Goal: Transaction & Acquisition: Purchase product/service

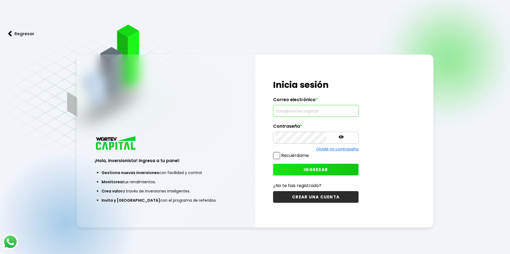
click at [292, 111] on input "text" at bounding box center [315, 110] width 81 height 11
click at [299, 111] on input "text" at bounding box center [315, 110] width 81 height 11
type input "[PERSON_NAME][EMAIL_ADDRESS][PERSON_NAME][DOMAIN_NAME]"
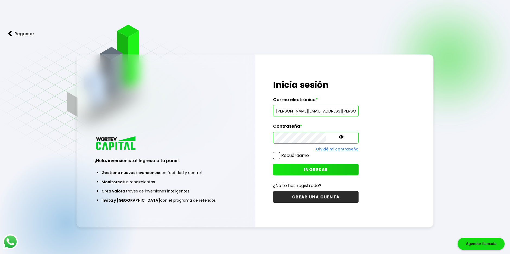
click at [304, 169] on span "INGRESAR" at bounding box center [316, 170] width 24 height 6
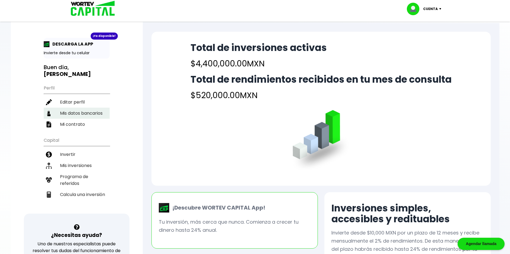
click at [80, 108] on li "Mis datos bancarios" at bounding box center [77, 113] width 66 height 11
select select "Santander"
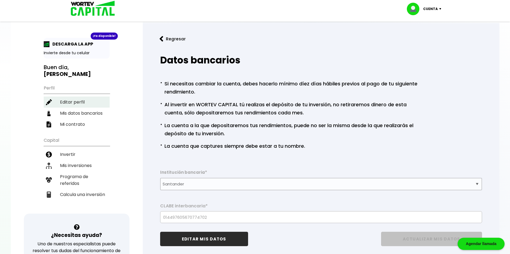
click at [77, 101] on li "Editar perfil" at bounding box center [77, 102] width 66 height 11
select select "Hombre"
select select "Licenciatura"
select select "MI"
select select "Santander"
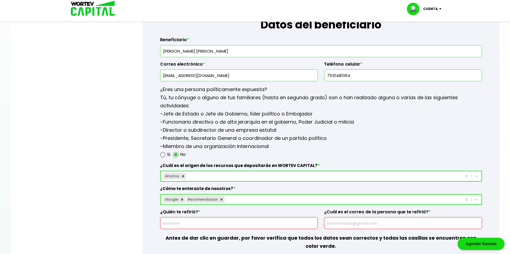
scroll to position [678, 0]
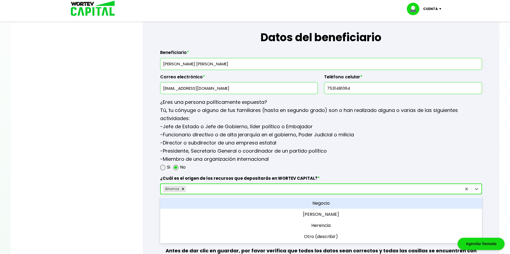
click at [199, 188] on div "Ahorros" at bounding box center [311, 189] width 301 height 9
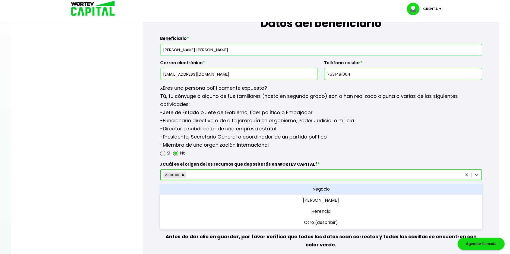
scroll to position [706, 0]
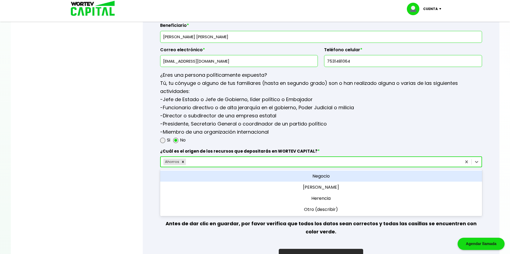
click at [345, 141] on div "Si No" at bounding box center [321, 140] width 322 height 8
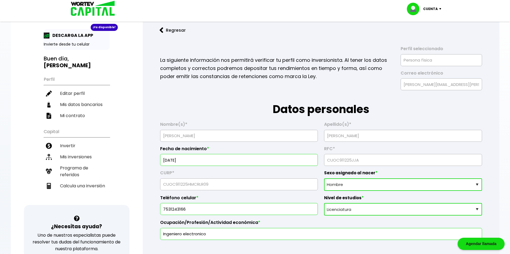
scroll to position [0, 0]
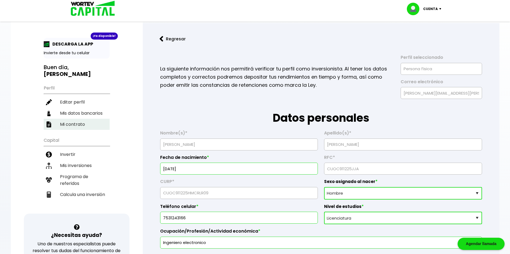
click at [74, 123] on li "Mi contrato" at bounding box center [77, 124] width 66 height 11
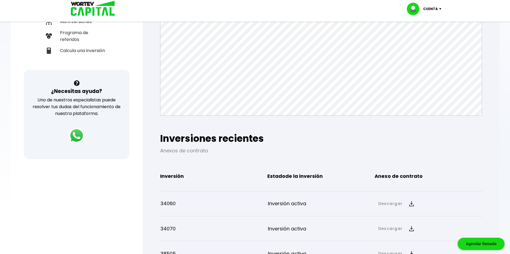
scroll to position [190, 0]
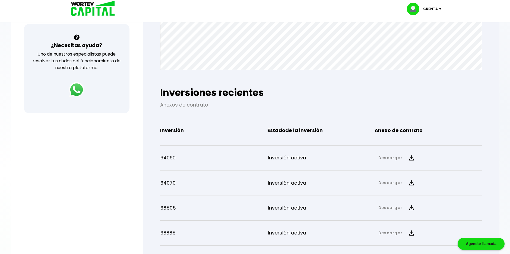
click at [387, 159] on link "Descargar" at bounding box center [390, 158] width 24 height 6
click at [436, 177] on link "Anexo de contrato" at bounding box center [438, 176] width 40 height 7
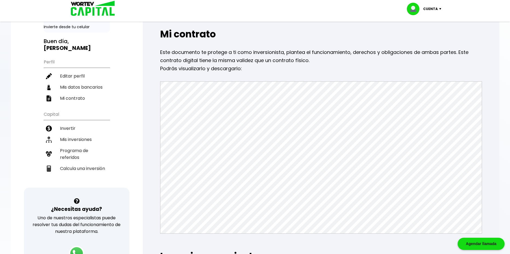
scroll to position [0, 0]
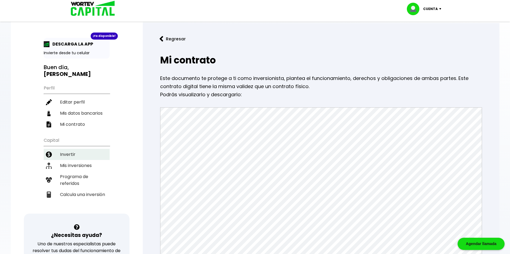
click at [69, 153] on li "Invertir" at bounding box center [77, 154] width 66 height 11
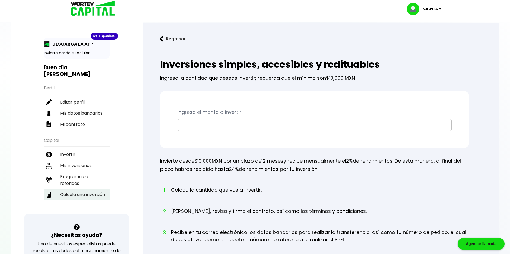
click at [74, 194] on li "Calcula una inversión" at bounding box center [77, 194] width 66 height 11
select select "1"
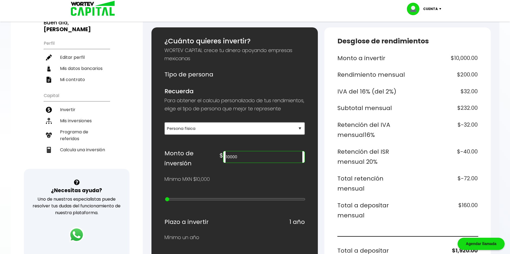
scroll to position [54, 0]
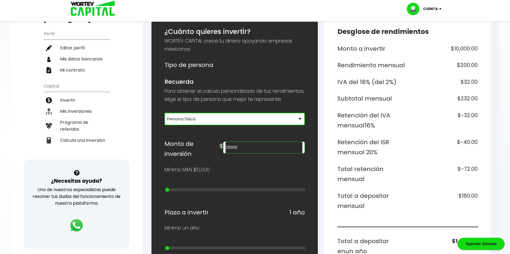
click at [230, 125] on select "Selecciona tu tipo de persona Persona Física que emite factura Persona física P…" at bounding box center [234, 119] width 140 height 12
click at [164, 121] on select "Selecciona tu tipo de persona Persona Física que emite factura Persona física P…" at bounding box center [234, 119] width 140 height 12
drag, startPoint x: 271, startPoint y: 152, endPoint x: 229, endPoint y: 155, distance: 42.1
click at [229, 155] on div "Monto de inversión $ 10000" at bounding box center [234, 149] width 140 height 20
type input "4"
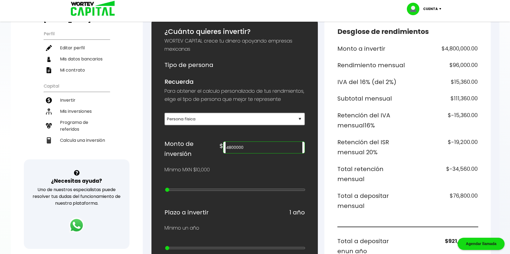
click at [233, 179] on div "¿Cuánto quieres invertir? WORTEV CAPITAL crece tu dinero apoyando empresas mexi…" at bounding box center [234, 246] width 140 height 438
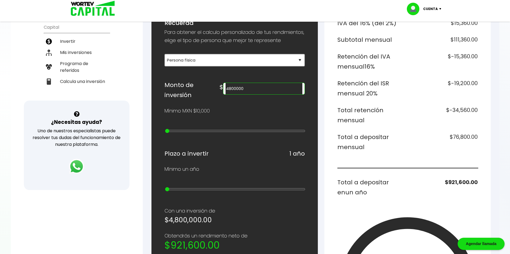
scroll to position [86, 0]
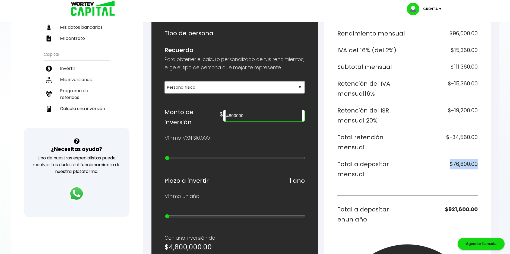
drag, startPoint x: 477, startPoint y: 164, endPoint x: 446, endPoint y: 164, distance: 30.4
click at [446, 164] on h6 "$76,800.00" at bounding box center [443, 169] width 68 height 20
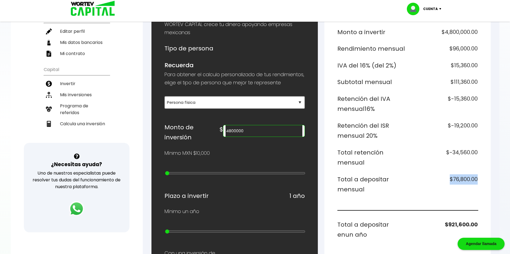
scroll to position [59, 0]
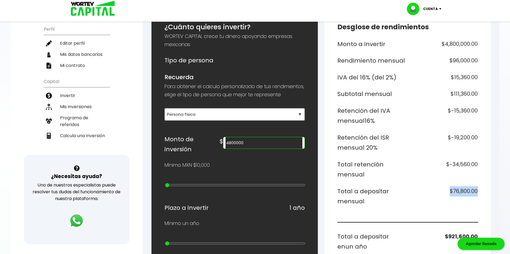
drag, startPoint x: 366, startPoint y: 175, endPoint x: 336, endPoint y: 164, distance: 32.3
click at [336, 164] on div "Desglose de rendimientos Monto a invertir $4,800,000.00 Rendimiento mensual $96…" at bounding box center [407, 240] width 166 height 455
drag, startPoint x: 479, startPoint y: 166, endPoint x: 438, endPoint y: 166, distance: 40.7
click at [438, 166] on div "Desglose de rendimientos Monto a invertir $4,800,000.00 Rendimiento mensual $96…" at bounding box center [407, 240] width 166 height 455
drag, startPoint x: 377, startPoint y: 151, endPoint x: 332, endPoint y: 140, distance: 46.3
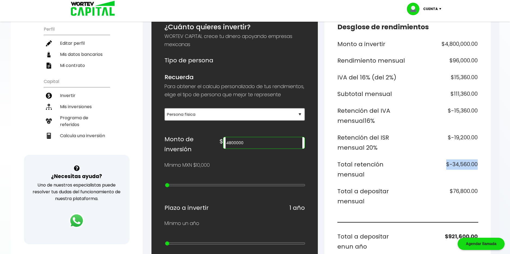
click at [332, 140] on div "Desglose de rendimientos Monto a invertir $4,800,000.00 Rendimiento mensual $96…" at bounding box center [407, 240] width 166 height 455
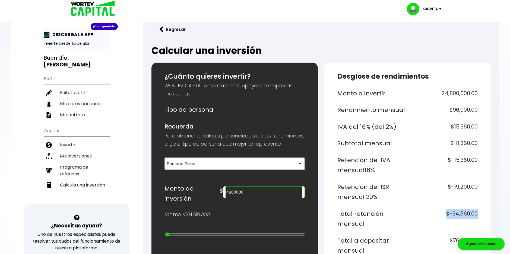
scroll to position [5, 0]
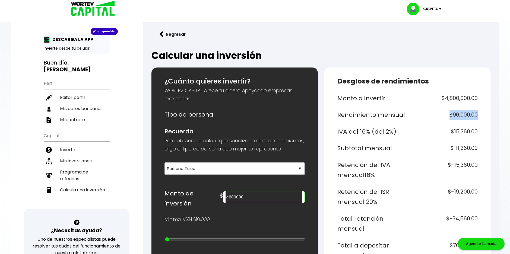
drag, startPoint x: 478, startPoint y: 116, endPoint x: 444, endPoint y: 116, distance: 34.2
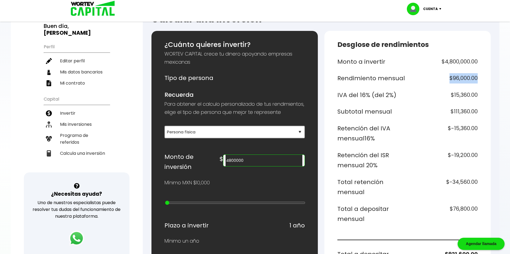
scroll to position [32, 0]
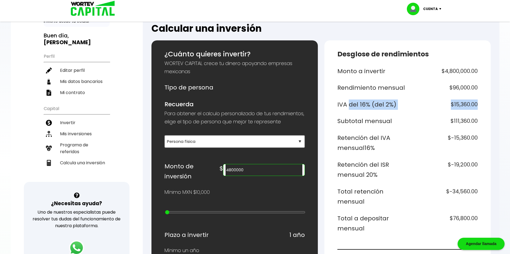
drag, startPoint x: 478, startPoint y: 106, endPoint x: 345, endPoint y: 103, distance: 133.5
click at [466, 113] on div "Monto a invertir $4,800,000.00 Rendimiento mensual $96,000.00 IVA del 16% (del …" at bounding box center [407, 252] width 140 height 373
drag, startPoint x: 478, startPoint y: 106, endPoint x: 443, endPoint y: 106, distance: 35.6
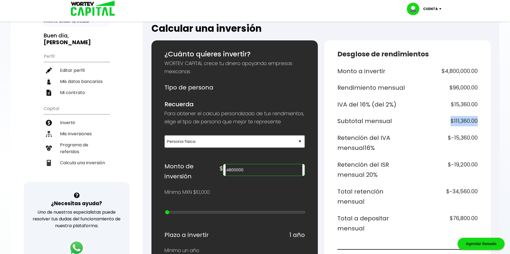
drag, startPoint x: 443, startPoint y: 106, endPoint x: 447, endPoint y: 121, distance: 15.1
drag, startPoint x: 447, startPoint y: 121, endPoint x: 425, endPoint y: 134, distance: 25.9
click at [425, 134] on h6 "$-15,360.00" at bounding box center [443, 143] width 68 height 20
drag, startPoint x: 378, startPoint y: 149, endPoint x: 336, endPoint y: 141, distance: 42.3
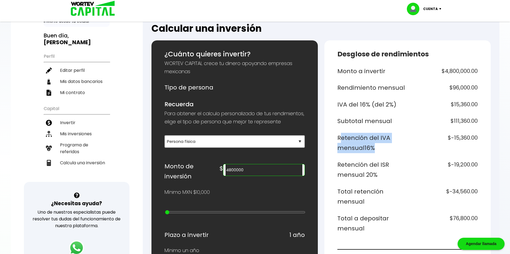
drag, startPoint x: 479, startPoint y: 141, endPoint x: 441, endPoint y: 141, distance: 38.3
drag, startPoint x: 441, startPoint y: 141, endPoint x: 432, endPoint y: 162, distance: 22.8
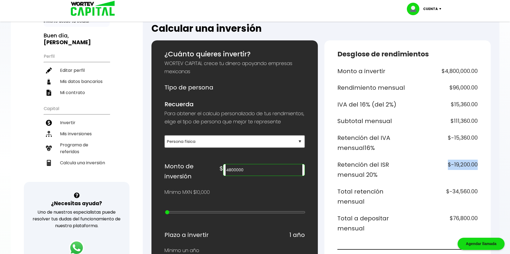
click at [475, 169] on h6 "$-19,200.00" at bounding box center [443, 170] width 68 height 20
click at [467, 166] on h6 "$-19,200.00" at bounding box center [443, 170] width 68 height 20
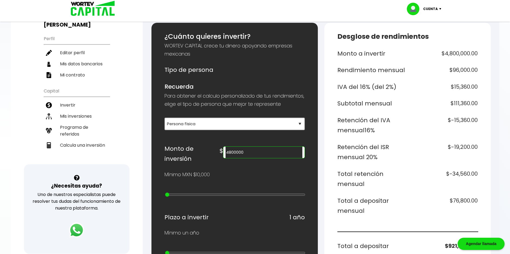
scroll to position [59, 0]
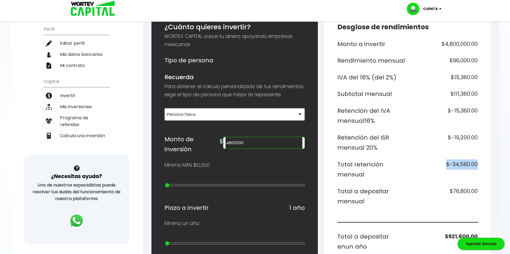
drag, startPoint x: 477, startPoint y: 165, endPoint x: 442, endPoint y: 166, distance: 35.8
click at [442, 166] on div "Desglose de rendimientos Monto a invertir $4,800,000.00 Rendimiento mensual $96…" at bounding box center [407, 240] width 166 height 455
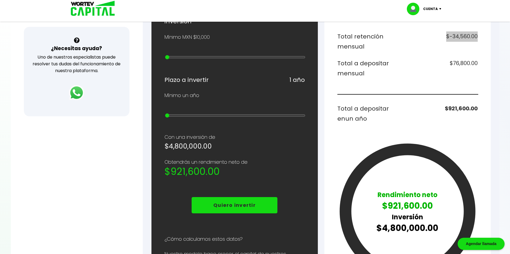
scroll to position [113, 0]
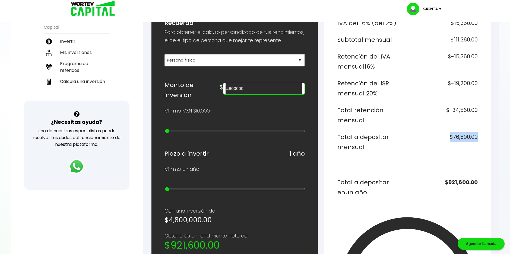
drag, startPoint x: 450, startPoint y: 140, endPoint x: 478, endPoint y: 137, distance: 28.1
click at [478, 137] on div "Desglose de rendimientos Monto a invertir $4,800,000.00 Rendimiento mensual $96…" at bounding box center [407, 186] width 166 height 455
click at [480, 138] on div "Desglose de rendimientos Monto a invertir $4,800,000.00 Rendimiento mensual $96…" at bounding box center [407, 186] width 166 height 455
click at [479, 137] on div "Desglose de rendimientos Monto a invertir $4,800,000.00 Rendimiento mensual $96…" at bounding box center [407, 186] width 166 height 455
click at [477, 138] on h6 "$76,800.00" at bounding box center [443, 142] width 68 height 20
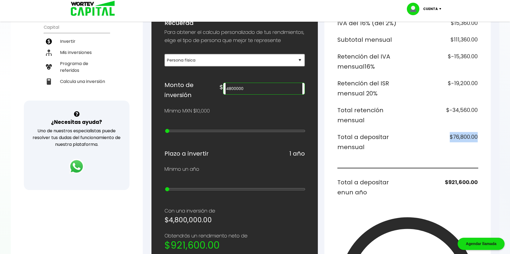
drag, startPoint x: 476, startPoint y: 138, endPoint x: 442, endPoint y: 139, distance: 33.7
click at [442, 139] on h6 "$76,800.00" at bounding box center [443, 142] width 68 height 20
drag, startPoint x: 442, startPoint y: 139, endPoint x: 421, endPoint y: 155, distance: 26.6
click at [421, 155] on div "Monto a invertir $4,800,000.00 Rendimiento mensual $96,000.00 IVA del 16% (del …" at bounding box center [407, 171] width 140 height 373
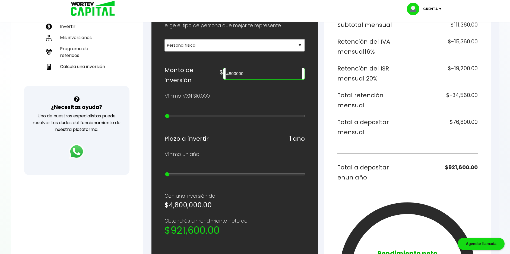
scroll to position [140, 0]
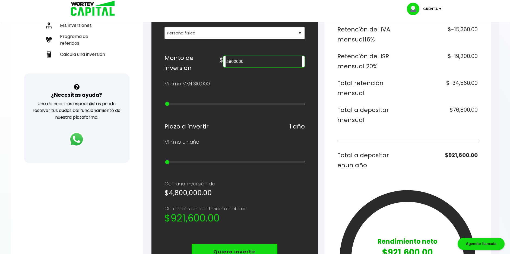
click at [257, 67] on input "4800000" at bounding box center [264, 61] width 77 height 11
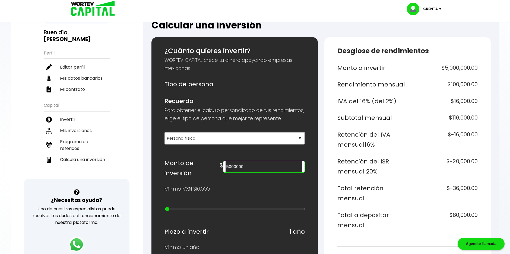
scroll to position [5, 0]
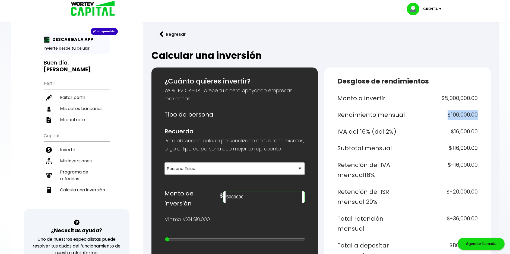
drag, startPoint x: 444, startPoint y: 115, endPoint x: 479, endPoint y: 115, distance: 35.0
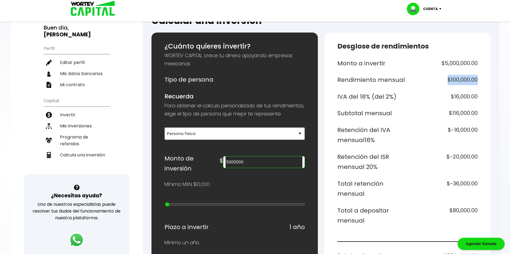
scroll to position [32, 0]
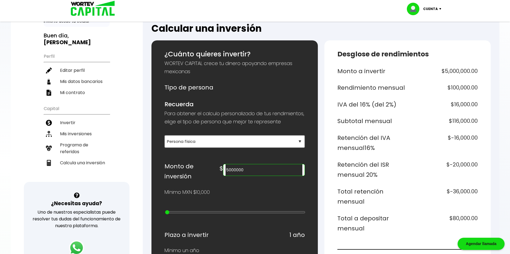
click at [467, 100] on h6 "$16,000.00" at bounding box center [443, 105] width 68 height 10
drag, startPoint x: 480, startPoint y: 105, endPoint x: 332, endPoint y: 106, distance: 147.9
click at [477, 118] on h6 "$116,000.00" at bounding box center [443, 121] width 68 height 10
drag, startPoint x: 480, startPoint y: 120, endPoint x: 345, endPoint y: 118, distance: 135.2
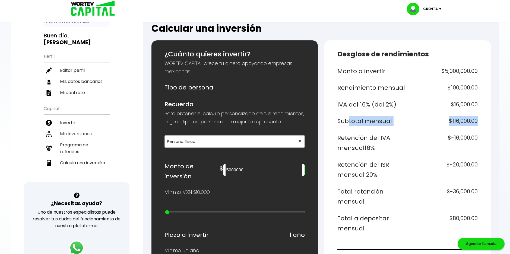
drag, startPoint x: 345, startPoint y: 118, endPoint x: 379, endPoint y: 139, distance: 40.7
click at [379, 139] on h6 "Retención del IVA mensual 16%" at bounding box center [371, 143] width 68 height 20
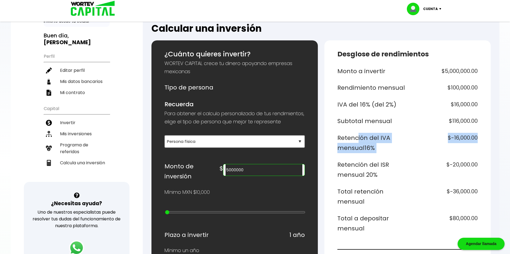
drag, startPoint x: 481, startPoint y: 139, endPoint x: 354, endPoint y: 135, distance: 127.1
click at [413, 126] on h6 "$116,000.00" at bounding box center [443, 121] width 68 height 10
click at [461, 138] on h6 "$-16,000.00" at bounding box center [443, 143] width 68 height 20
click at [430, 141] on h6 "$-16,000.00" at bounding box center [443, 143] width 68 height 20
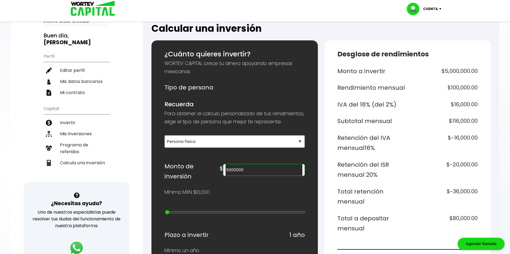
drag, startPoint x: 430, startPoint y: 141, endPoint x: 355, endPoint y: 154, distance: 76.0
click at [355, 154] on div "Monto a invertir $5,000,000.00 Rendimiento mensual $100,000.00 IVA del 16% (del…" at bounding box center [407, 252] width 140 height 373
click at [388, 147] on h6 "Retención del IVA mensual 16%" at bounding box center [371, 143] width 68 height 20
click at [444, 143] on h6 "$-16,000.00" at bounding box center [443, 143] width 68 height 20
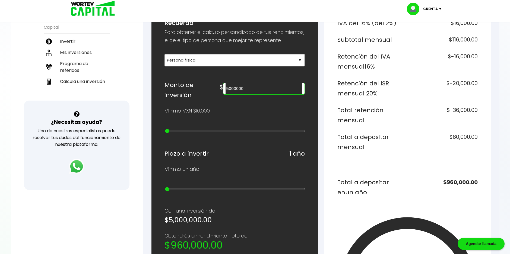
scroll to position [59, 0]
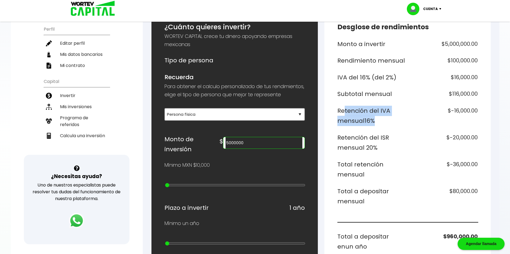
drag, startPoint x: 386, startPoint y: 123, endPoint x: 342, endPoint y: 108, distance: 46.5
click at [342, 108] on h6 "Retención del IVA mensual 16%" at bounding box center [371, 116] width 68 height 20
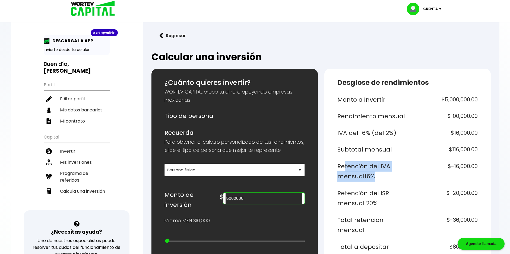
scroll to position [0, 0]
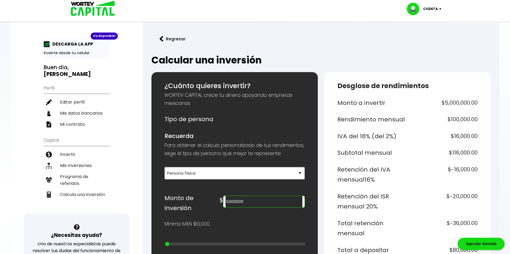
click at [411, 178] on h6 "$-16,000.00" at bounding box center [443, 175] width 68 height 20
drag, startPoint x: 478, startPoint y: 169, endPoint x: 379, endPoint y: 169, distance: 98.8
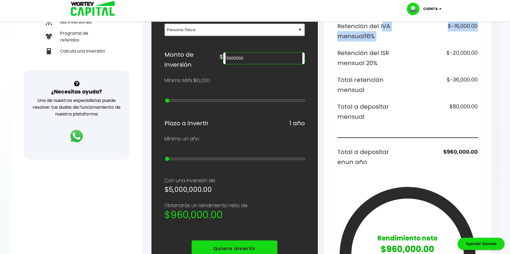
scroll to position [32, 0]
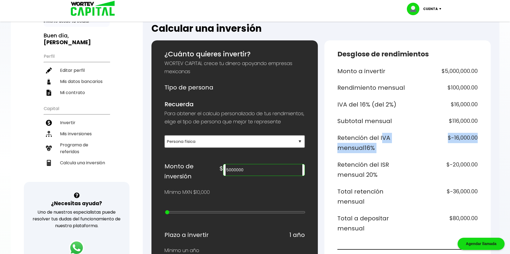
click at [436, 147] on h6 "$-16,000.00" at bounding box center [443, 143] width 68 height 20
drag, startPoint x: 382, startPoint y: 175, endPoint x: 330, endPoint y: 164, distance: 53.8
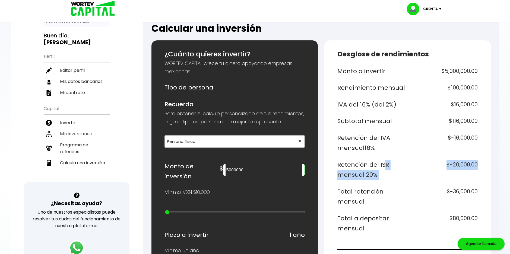
drag, startPoint x: 479, startPoint y: 166, endPoint x: 380, endPoint y: 167, distance: 98.5
drag, startPoint x: 380, startPoint y: 167, endPoint x: 378, endPoint y: 176, distance: 9.4
click at [378, 176] on h6 "Retención del ISR mensual 20%" at bounding box center [371, 170] width 68 height 20
drag, startPoint x: 375, startPoint y: 176, endPoint x: 335, endPoint y: 164, distance: 42.2
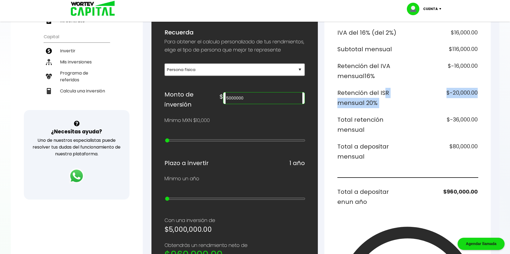
scroll to position [113, 0]
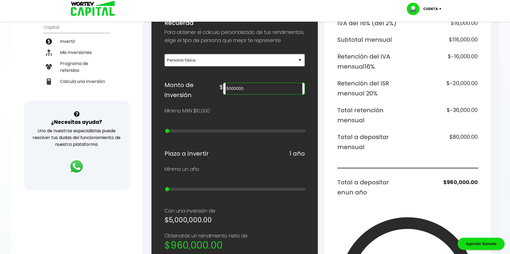
drag, startPoint x: 402, startPoint y: 123, endPoint x: 409, endPoint y: 116, distance: 10.2
click at [402, 123] on h6 "Total retención mensual" at bounding box center [371, 115] width 68 height 20
click at [397, 98] on h6 "Retención del ISR mensual 20%" at bounding box center [371, 88] width 68 height 20
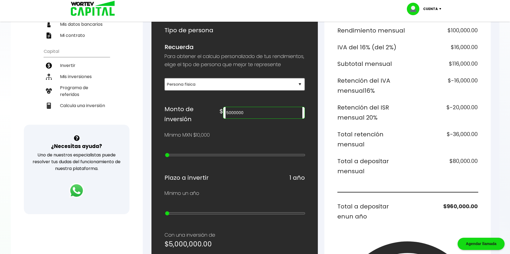
scroll to position [86, 0]
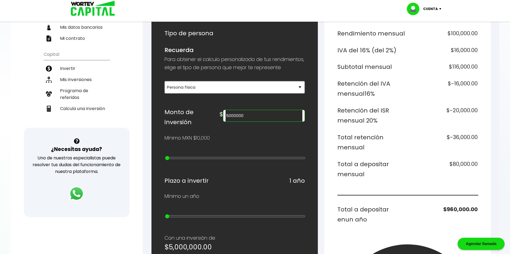
drag, startPoint x: 273, startPoint y: 124, endPoint x: 243, endPoint y: 127, distance: 30.0
click at [243, 127] on div "Monto de inversión $ 5000000" at bounding box center [234, 117] width 140 height 20
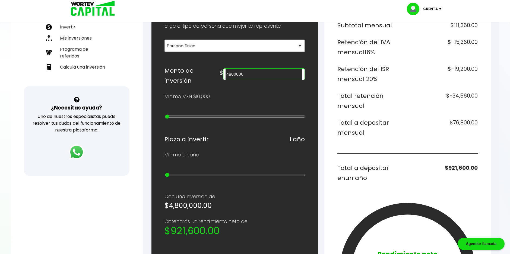
scroll to position [113, 0]
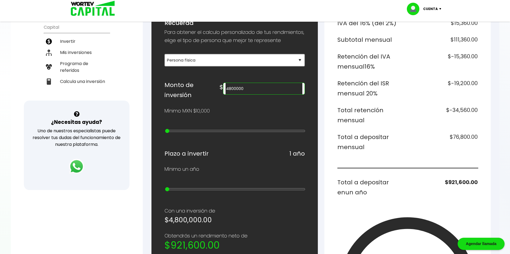
click at [256, 94] on input "4800000" at bounding box center [264, 88] width 77 height 11
type input "5000000"
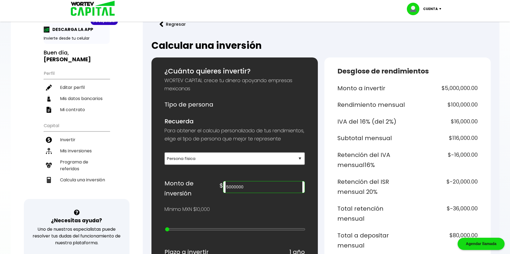
scroll to position [0, 0]
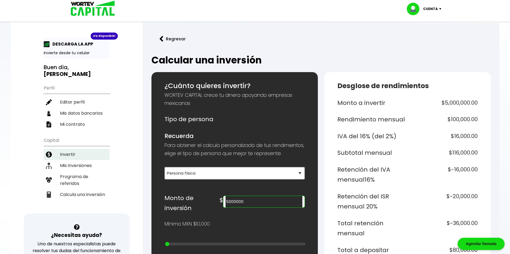
click at [70, 155] on li "Invertir" at bounding box center [77, 154] width 66 height 11
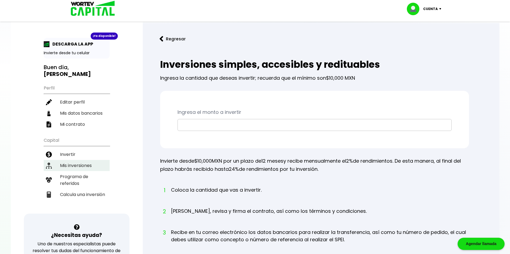
click at [82, 162] on li "Mis inversiones" at bounding box center [77, 165] width 66 height 11
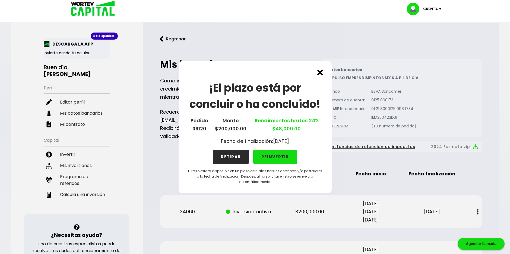
click at [278, 157] on button "REINVERTIR" at bounding box center [275, 157] width 44 height 14
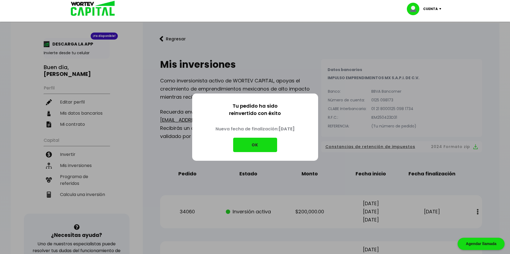
click at [258, 146] on button "OK" at bounding box center [255, 145] width 44 height 14
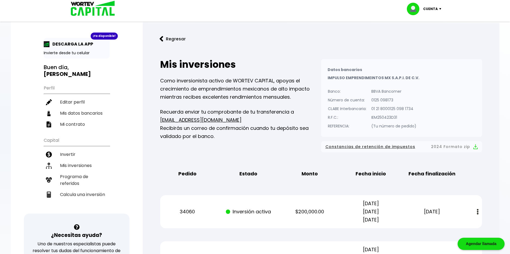
click at [383, 148] on span "Constancias de retención de impuestos" at bounding box center [370, 147] width 90 height 7
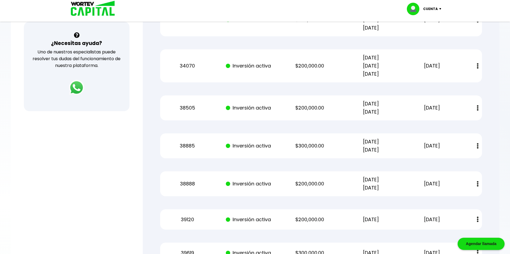
scroll to position [204, 0]
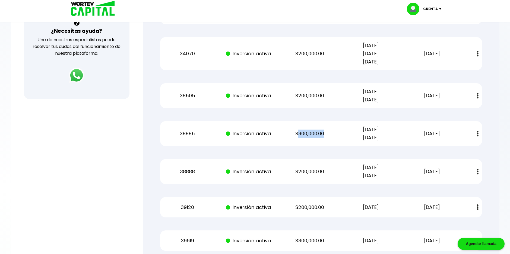
drag, startPoint x: 297, startPoint y: 133, endPoint x: 331, endPoint y: 135, distance: 34.5
click at [331, 135] on p "$300,000.00" at bounding box center [310, 134] width 52 height 8
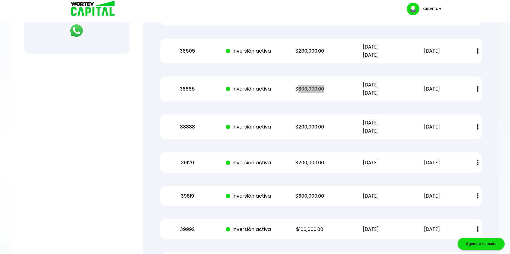
scroll to position [259, 0]
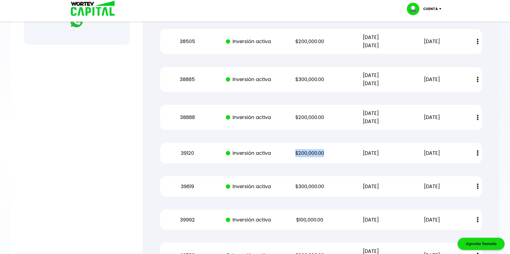
drag, startPoint x: 295, startPoint y: 154, endPoint x: 335, endPoint y: 154, distance: 40.2
click at [335, 154] on p "$200,000.00" at bounding box center [310, 153] width 52 height 8
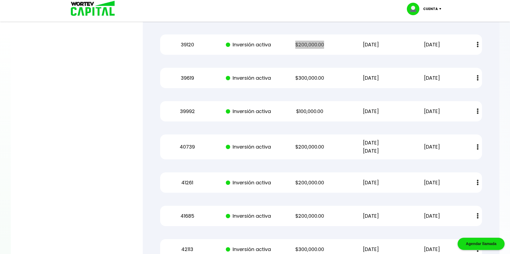
scroll to position [394, 0]
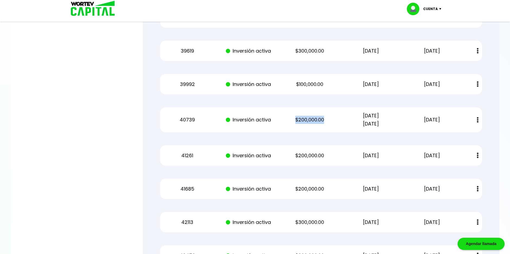
drag, startPoint x: 303, startPoint y: 119, endPoint x: 329, endPoint y: 122, distance: 26.2
click at [329, 122] on p "$200,000.00" at bounding box center [310, 120] width 52 height 8
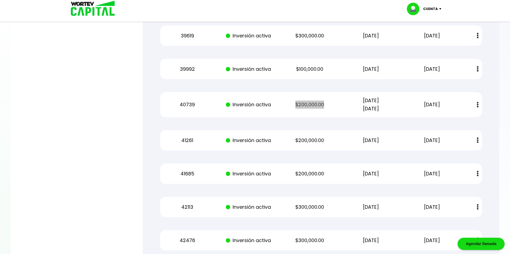
scroll to position [421, 0]
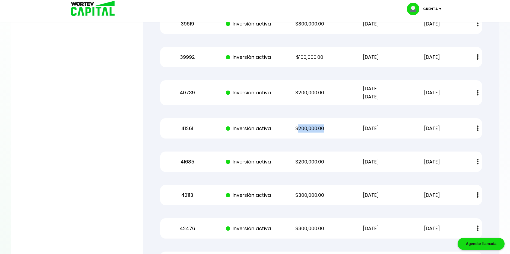
drag, startPoint x: 297, startPoint y: 130, endPoint x: 341, endPoint y: 127, distance: 43.8
click at [341, 127] on div "41261 Inversión activa $200,000.00 [DATE] [DATE] Estado de cuenta" at bounding box center [321, 128] width 322 height 20
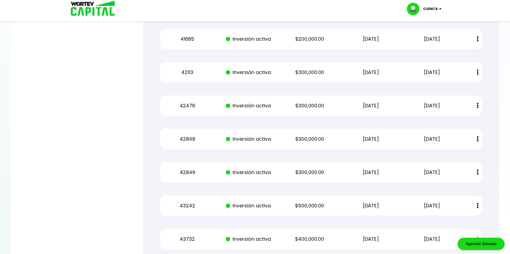
scroll to position [557, 0]
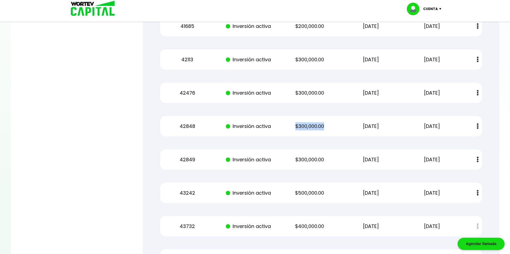
drag, startPoint x: 314, startPoint y: 128, endPoint x: 335, endPoint y: 128, distance: 21.7
click at [335, 128] on div "42848 Inversión activa $300,000.00 [DATE] [DATE] Estado de cuenta" at bounding box center [321, 126] width 322 height 20
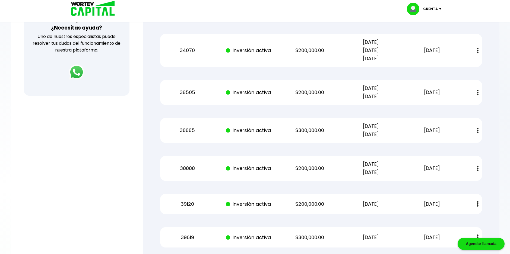
scroll to position [217, 0]
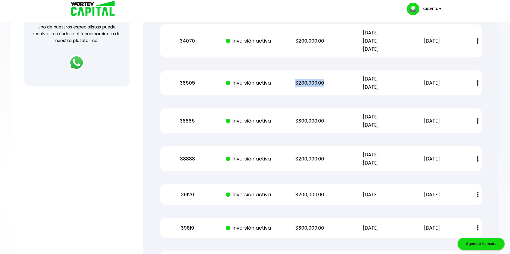
drag, startPoint x: 295, startPoint y: 82, endPoint x: 329, endPoint y: 82, distance: 33.9
click at [329, 82] on p "$200,000.00" at bounding box center [310, 83] width 52 height 8
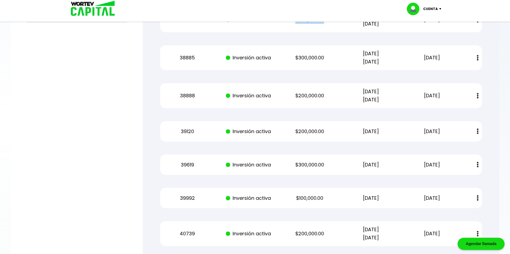
scroll to position [299, 0]
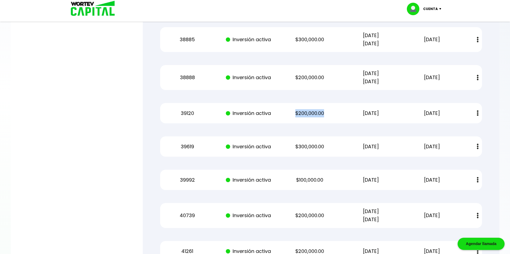
drag, startPoint x: 296, startPoint y: 114, endPoint x: 323, endPoint y: 114, distance: 27.7
click at [323, 114] on p "$200,000.00" at bounding box center [310, 113] width 52 height 8
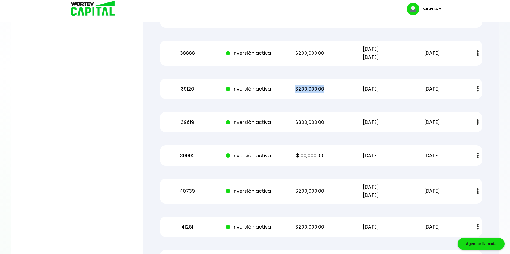
scroll to position [326, 0]
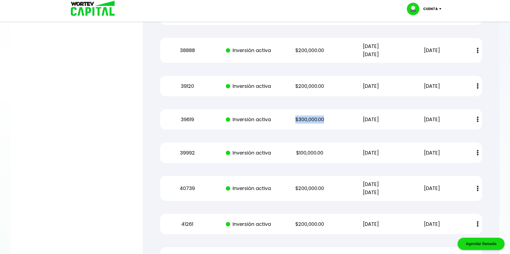
drag, startPoint x: 296, startPoint y: 120, endPoint x: 332, endPoint y: 120, distance: 36.9
click at [332, 120] on p "$300,000.00" at bounding box center [310, 120] width 52 height 8
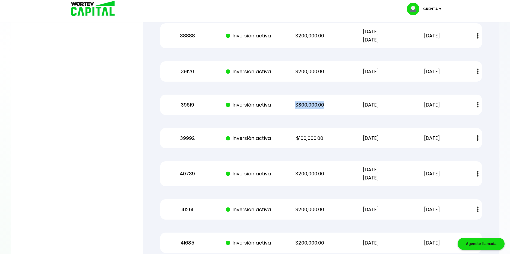
scroll to position [353, 0]
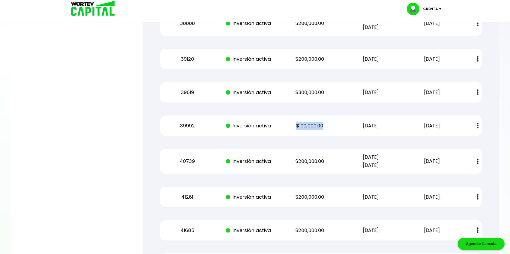
drag, startPoint x: 294, startPoint y: 126, endPoint x: 330, endPoint y: 127, distance: 36.1
click at [330, 127] on p "$100,000.00" at bounding box center [310, 126] width 52 height 8
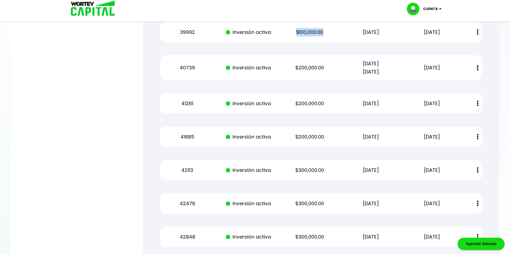
scroll to position [461, 0]
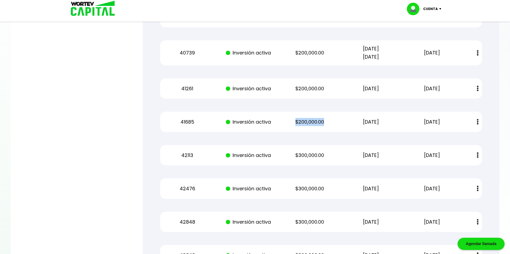
drag, startPoint x: 294, startPoint y: 123, endPoint x: 330, endPoint y: 124, distance: 36.1
click at [330, 124] on p "$200,000.00" at bounding box center [310, 122] width 52 height 8
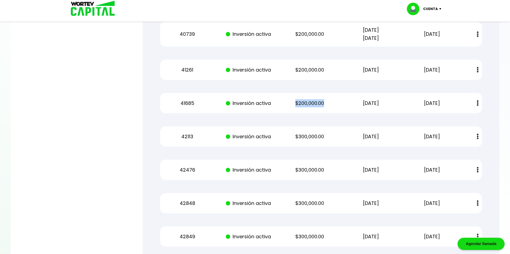
scroll to position [488, 0]
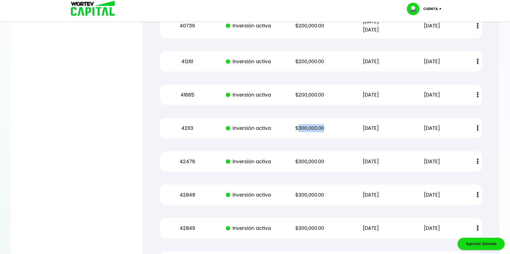
drag, startPoint x: 298, startPoint y: 129, endPoint x: 336, endPoint y: 127, distance: 38.9
click at [336, 127] on div "42113 Inversión activa $300,000.00 [DATE] [DATE] Estado de cuenta" at bounding box center [321, 128] width 322 height 20
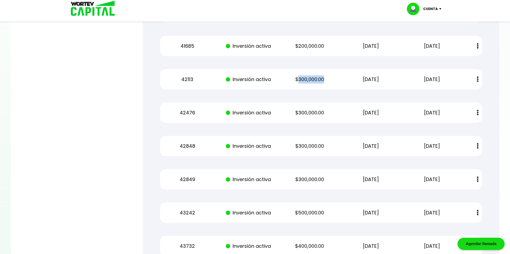
scroll to position [543, 0]
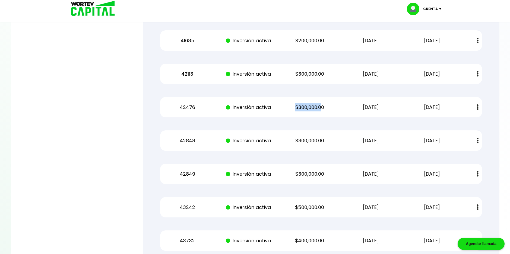
drag, startPoint x: 295, startPoint y: 108, endPoint x: 321, endPoint y: 108, distance: 26.1
click at [321, 108] on p "$300,000.00" at bounding box center [310, 107] width 52 height 8
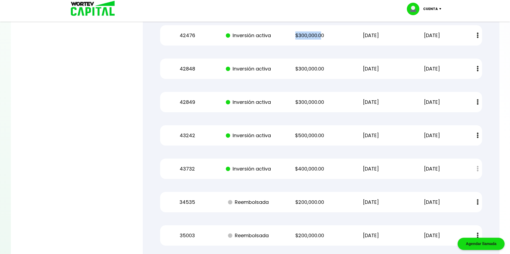
scroll to position [624, 0]
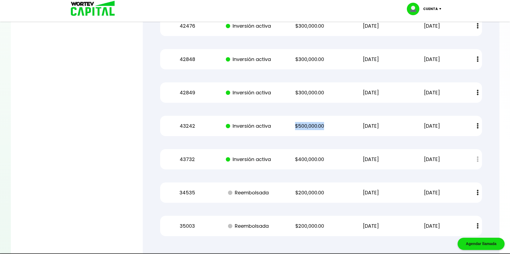
drag, startPoint x: 296, startPoint y: 127, endPoint x: 335, endPoint y: 128, distance: 39.4
click at [335, 128] on p "$500,000.00" at bounding box center [310, 126] width 52 height 8
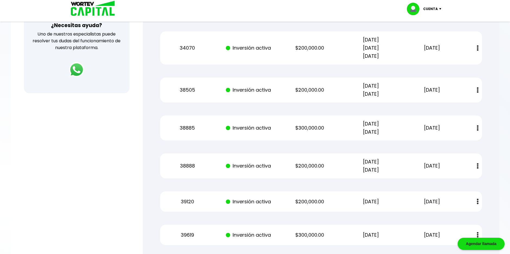
scroll to position [217, 0]
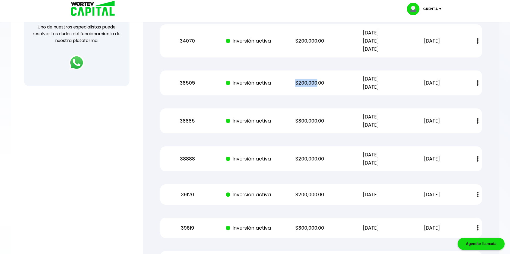
drag, startPoint x: 295, startPoint y: 83, endPoint x: 317, endPoint y: 82, distance: 22.3
click at [317, 82] on p "$200,000.00" at bounding box center [310, 83] width 52 height 8
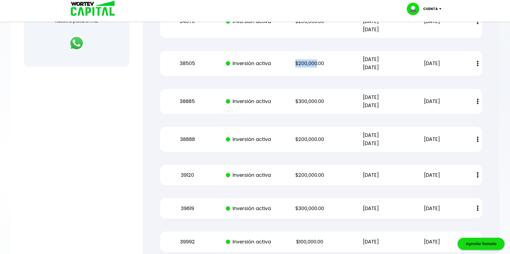
scroll to position [244, 0]
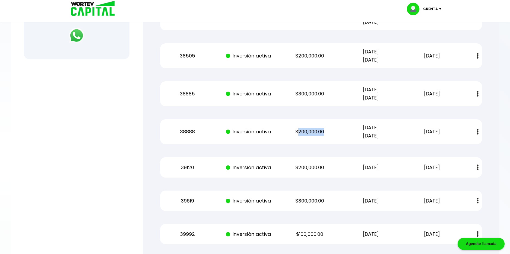
drag, startPoint x: 297, startPoint y: 131, endPoint x: 325, endPoint y: 131, distance: 28.5
click at [325, 131] on p "$200,000.00" at bounding box center [310, 132] width 52 height 8
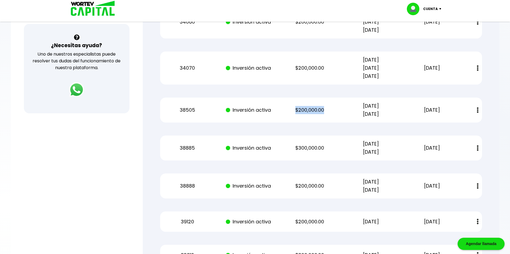
drag, startPoint x: 293, startPoint y: 112, endPoint x: 326, endPoint y: 113, distance: 33.7
click at [326, 113] on p "$200,000.00" at bounding box center [310, 110] width 52 height 8
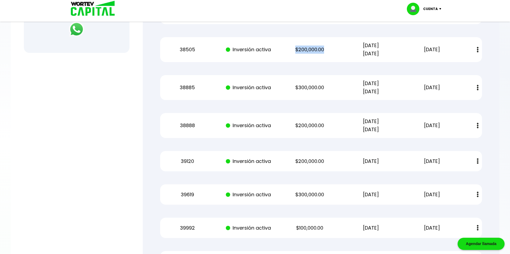
scroll to position [271, 0]
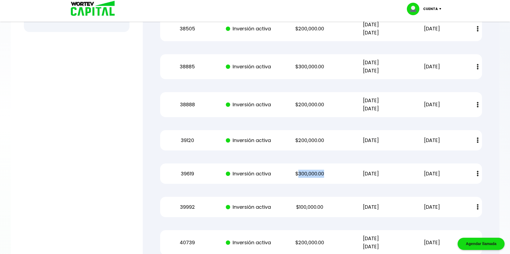
drag, startPoint x: 299, startPoint y: 173, endPoint x: 331, endPoint y: 173, distance: 31.8
click at [331, 173] on p "$300,000.00" at bounding box center [310, 174] width 52 height 8
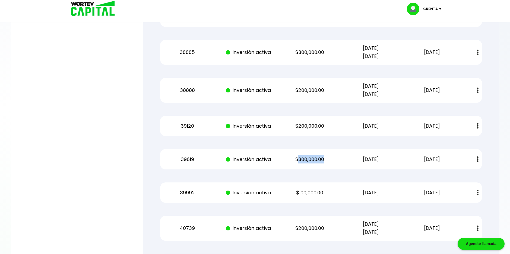
scroll to position [299, 0]
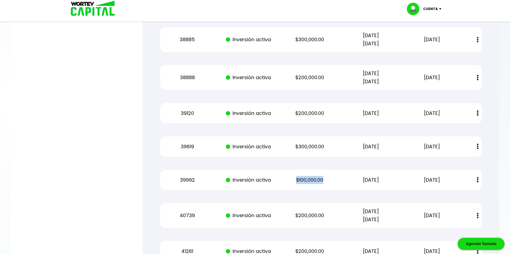
drag, startPoint x: 330, startPoint y: 179, endPoint x: 294, endPoint y: 182, distance: 35.7
click at [294, 182] on p "$100,000.00" at bounding box center [310, 180] width 52 height 8
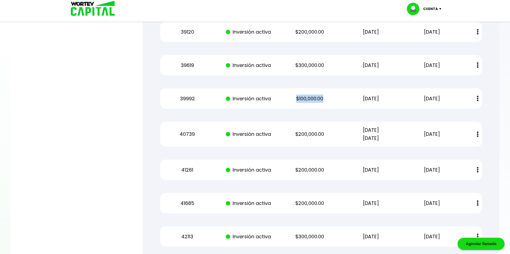
scroll to position [407, 0]
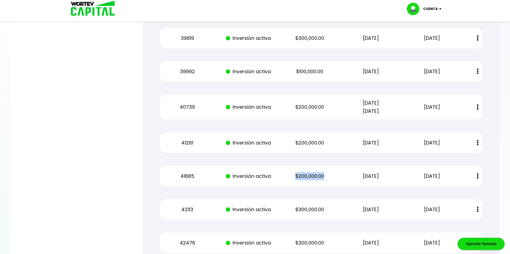
drag, startPoint x: 331, startPoint y: 176, endPoint x: 290, endPoint y: 177, distance: 40.2
click at [290, 177] on p "$200,000.00" at bounding box center [310, 176] width 52 height 8
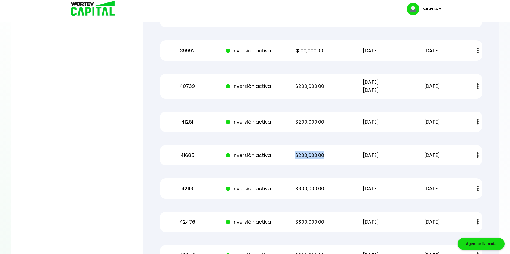
scroll to position [488, 0]
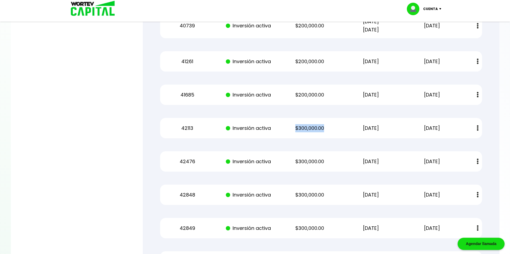
drag, startPoint x: 324, startPoint y: 130, endPoint x: 292, endPoint y: 128, distance: 31.8
click at [292, 128] on p "$300,000.00" at bounding box center [310, 128] width 52 height 8
drag, startPoint x: 292, startPoint y: 128, endPoint x: 291, endPoint y: 163, distance: 35.0
click at [291, 163] on p "$300,000.00" at bounding box center [310, 162] width 52 height 8
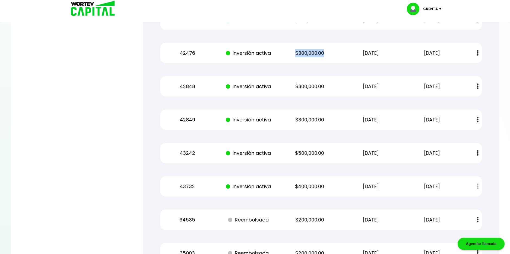
scroll to position [624, 0]
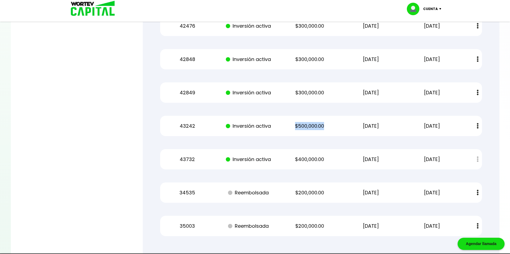
drag, startPoint x: 328, startPoint y: 126, endPoint x: 291, endPoint y: 128, distance: 37.2
click at [291, 128] on p "$500,000.00" at bounding box center [310, 126] width 52 height 8
drag, startPoint x: 291, startPoint y: 128, endPoint x: 291, endPoint y: 161, distance: 32.8
click at [291, 161] on p "$400,000.00" at bounding box center [310, 159] width 52 height 8
drag, startPoint x: 291, startPoint y: 161, endPoint x: 329, endPoint y: 157, distance: 37.9
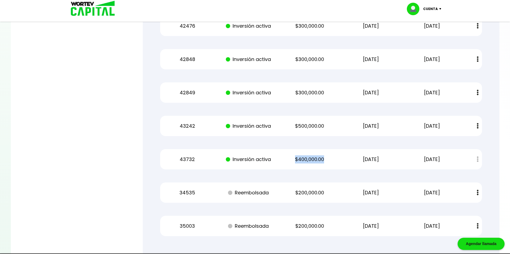
click at [329, 157] on p "$400,000.00" at bounding box center [310, 159] width 52 height 8
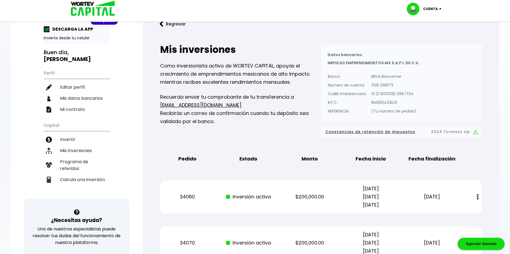
scroll to position [0, 0]
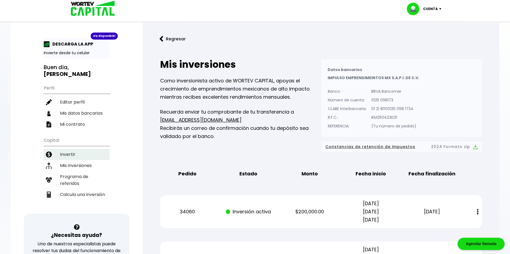
click at [71, 154] on li "Invertir" at bounding box center [77, 154] width 66 height 11
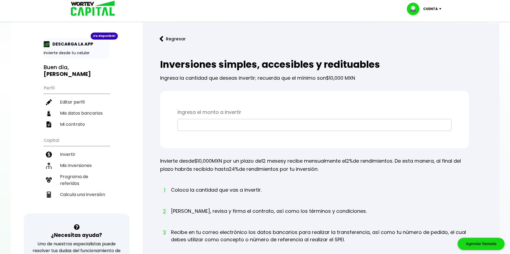
click at [194, 124] on input "text" at bounding box center [314, 124] width 269 height 11
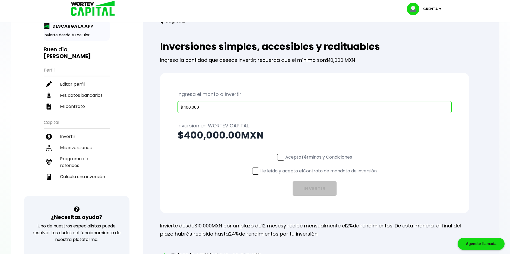
scroll to position [27, 0]
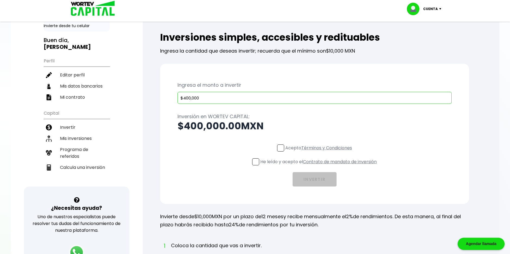
drag, startPoint x: 212, startPoint y: 99, endPoint x: 161, endPoint y: 99, distance: 51.0
click at [161, 99] on div "Ingresa el monto a invertir $400,000 Inversión en WORTEV CAPITAL: $400,000.00 M…" at bounding box center [314, 134] width 309 height 140
click at [218, 101] on input "$400,000" at bounding box center [314, 97] width 269 height 11
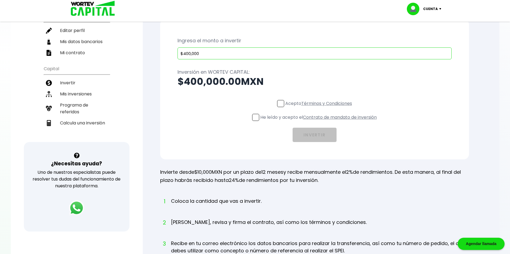
scroll to position [4, 0]
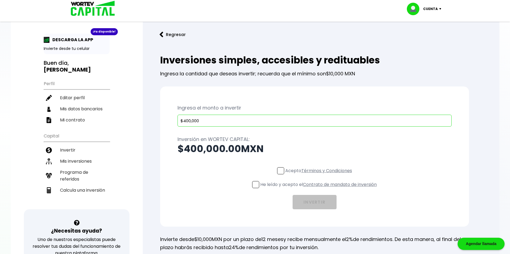
type input "$400,000"
click at [280, 171] on span at bounding box center [280, 170] width 7 height 7
click at [320, 175] on input "Acepto Términos y Condiciones" at bounding box center [320, 175] width 0 height 0
click at [259, 185] on label "He leído y acepto el Contrato de mandato de inversión" at bounding box center [314, 184] width 125 height 7
click at [320, 189] on input "He leído y acepto el Contrato de mandato de inversión" at bounding box center [320, 189] width 0 height 0
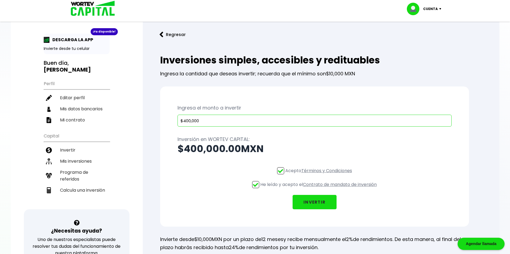
drag, startPoint x: 212, startPoint y: 120, endPoint x: 172, endPoint y: 121, distance: 39.9
click at [172, 121] on div "Ingresa el monto a invertir $400,000 Inversión en WORTEV CAPITAL: $400,000.00 M…" at bounding box center [314, 157] width 309 height 140
click at [217, 121] on input "$400,000" at bounding box center [314, 120] width 269 height 11
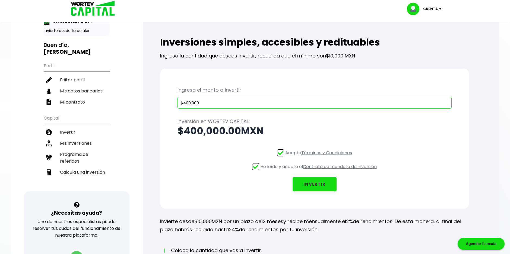
scroll to position [31, 0]
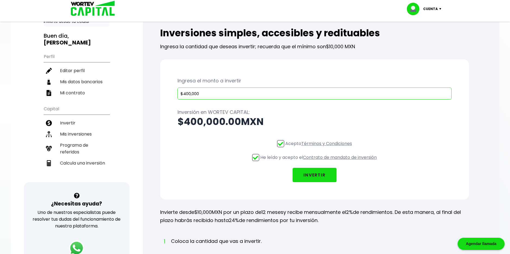
click at [310, 176] on button "INVERTIR" at bounding box center [315, 175] width 44 height 14
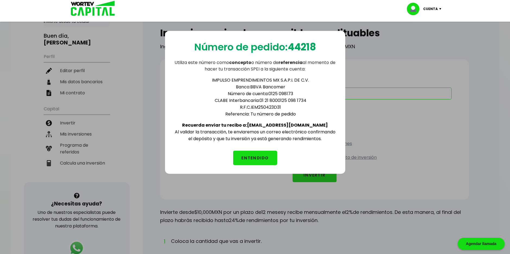
click at [260, 160] on button "ENTENDIDO" at bounding box center [255, 158] width 44 height 14
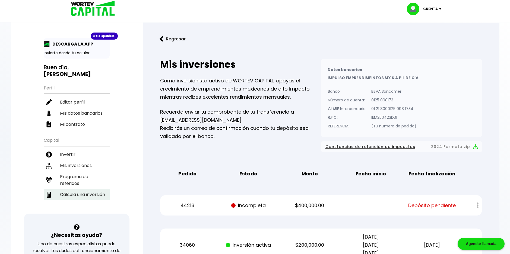
click at [81, 194] on li "Calcula una inversión" at bounding box center [77, 194] width 66 height 11
select select "1"
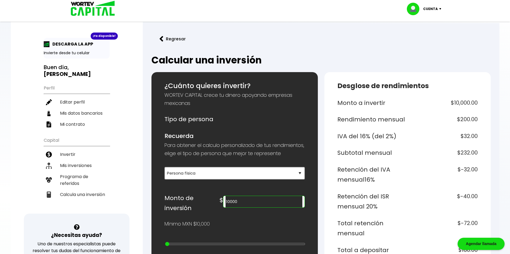
click at [436, 9] on p "Cuenta" at bounding box center [430, 9] width 15 height 8
click at [428, 36] on li "Cerrar sesión" at bounding box center [424, 36] width 43 height 11
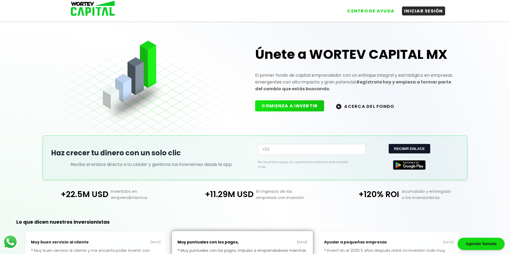
click at [406, 94] on div "Únete a WORTEV CAPITAL MX El primer fondo de capital emprendedor con un enfoque…" at bounding box center [357, 75] width 215 height 86
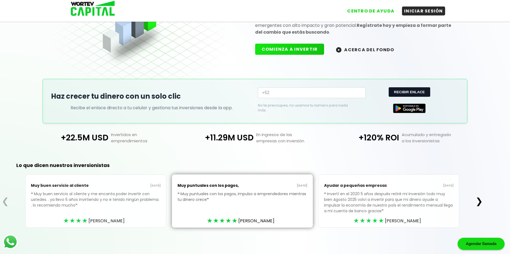
scroll to position [58, 0]
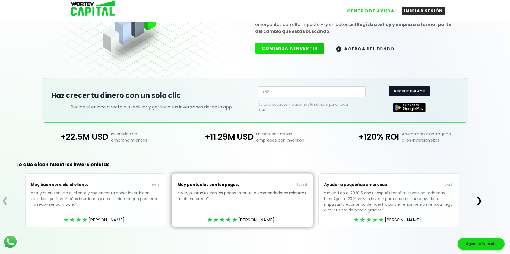
click at [482, 202] on button "❯" at bounding box center [479, 200] width 11 height 11
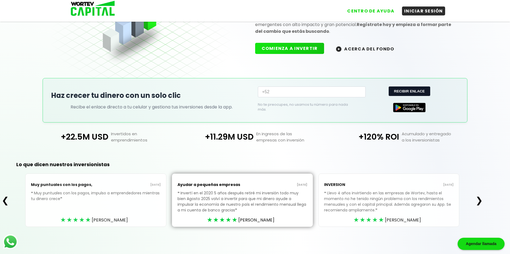
click at [4, 202] on button "❮" at bounding box center [5, 200] width 11 height 11
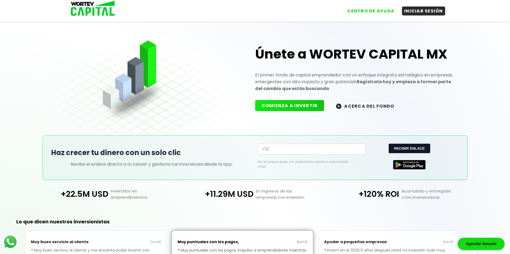
scroll to position [0, 0]
